Goal: Find contact information: Find contact information

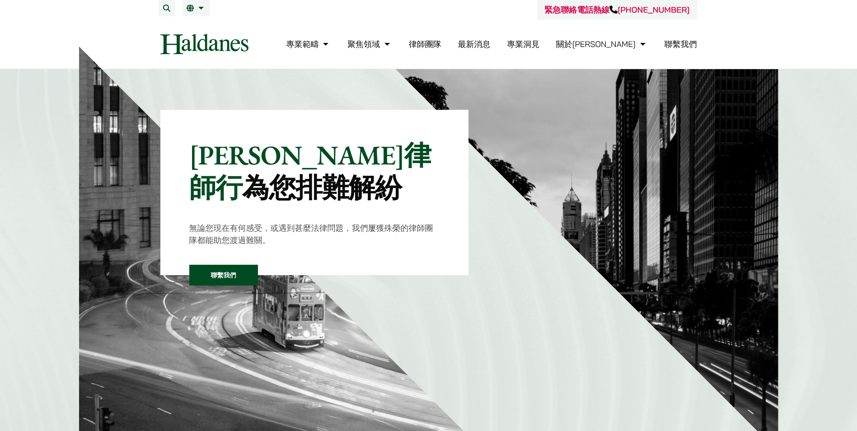
click at [441, 39] on link "律師團隊" at bounding box center [425, 44] width 33 height 10
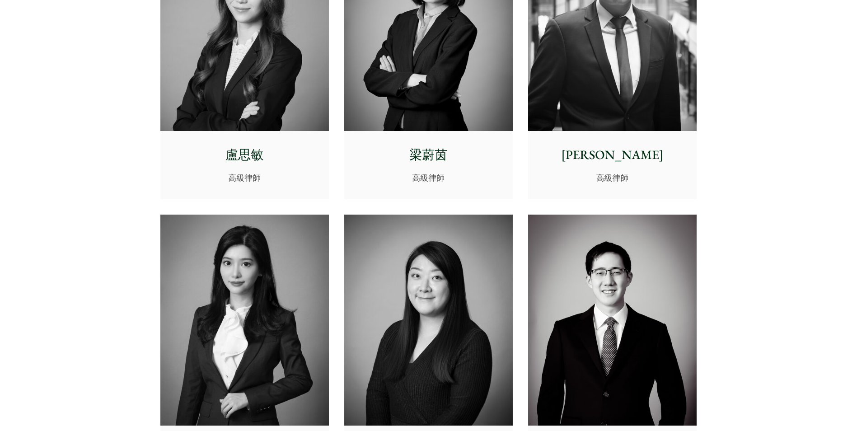
scroll to position [2394, 0]
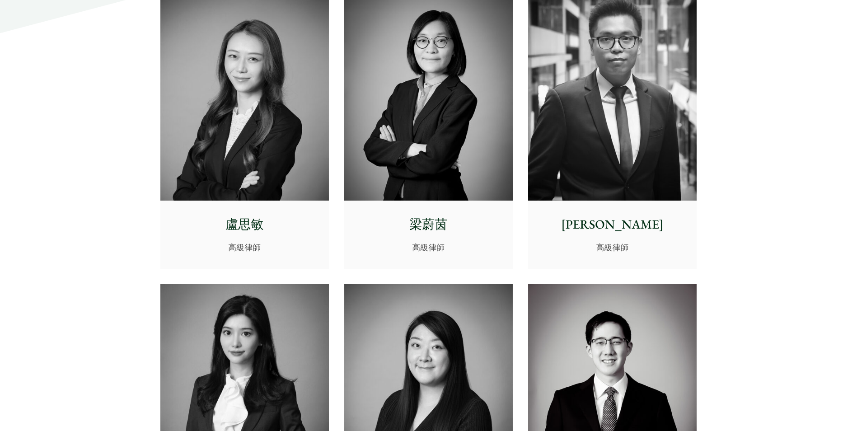
click at [245, 241] on div "[PERSON_NAME] 高級律師" at bounding box center [244, 234] width 168 height 67
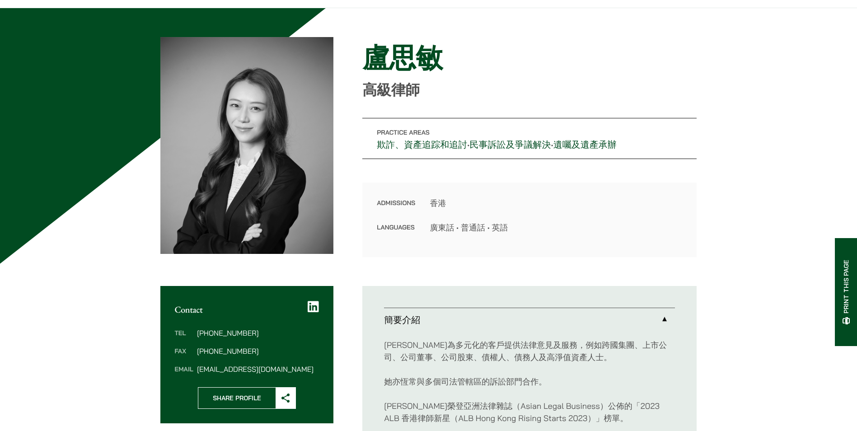
scroll to position [45, 0]
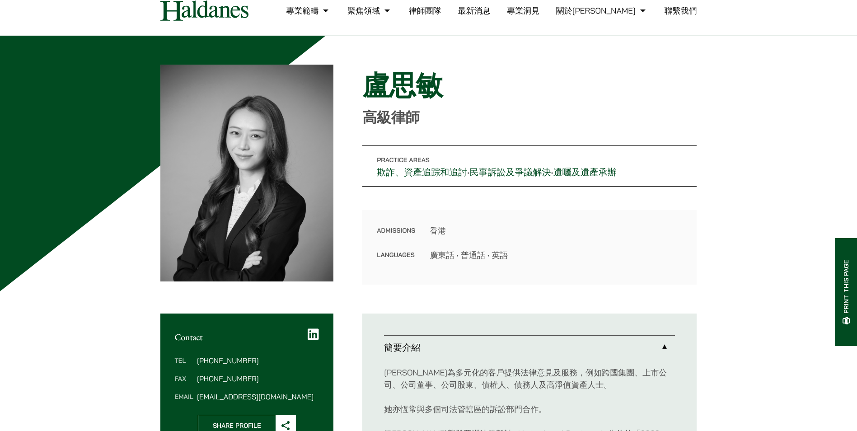
scroll to position [0, 0]
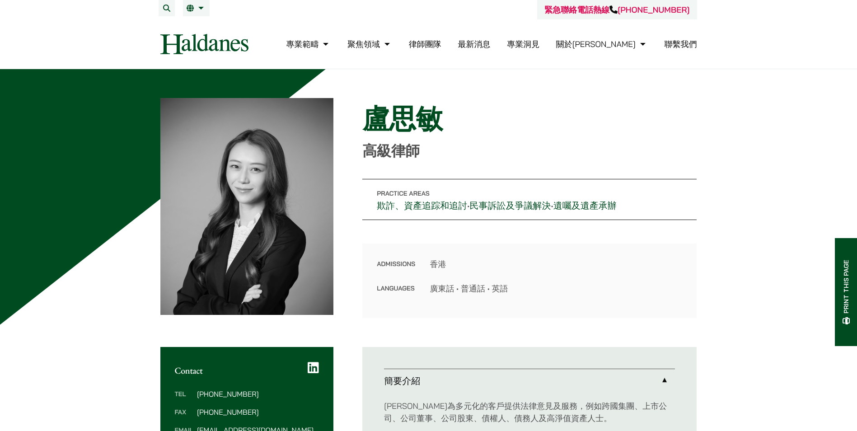
click at [680, 48] on link "聯繫我們" at bounding box center [680, 44] width 33 height 10
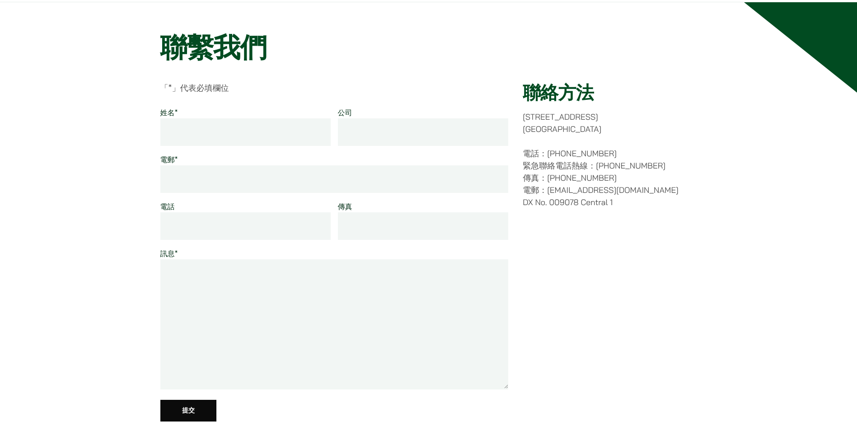
scroll to position [45, 0]
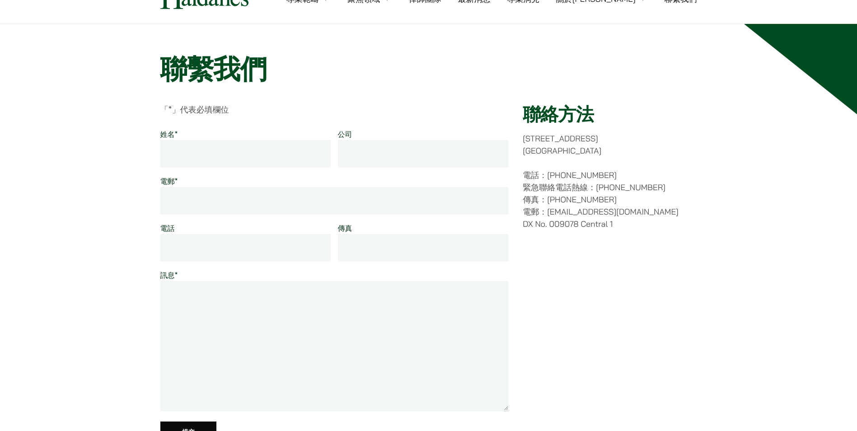
click at [626, 344] on div "聯絡方法 香港中環都爹利街十一號 律敦治大廈七樓 電話：(852) 2868 1234 緊急聯絡電話熱線：(852) 9763 5524 傳真：(852) 2…" at bounding box center [610, 279] width 174 height 352
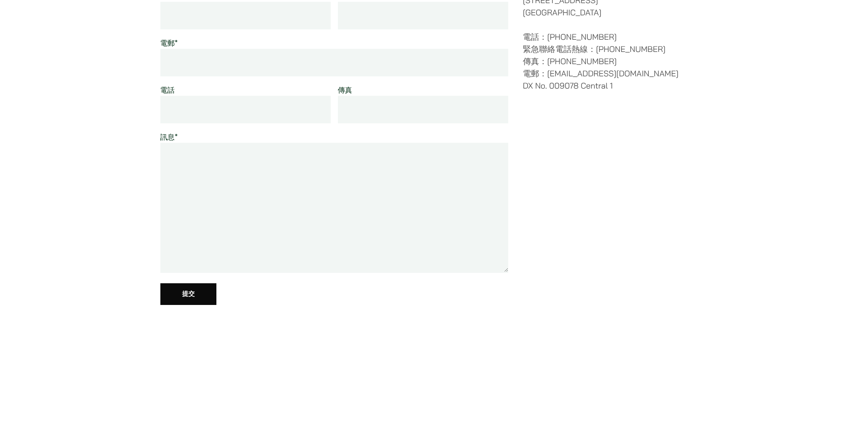
scroll to position [181, 0]
